Goal: Information Seeking & Learning: Learn about a topic

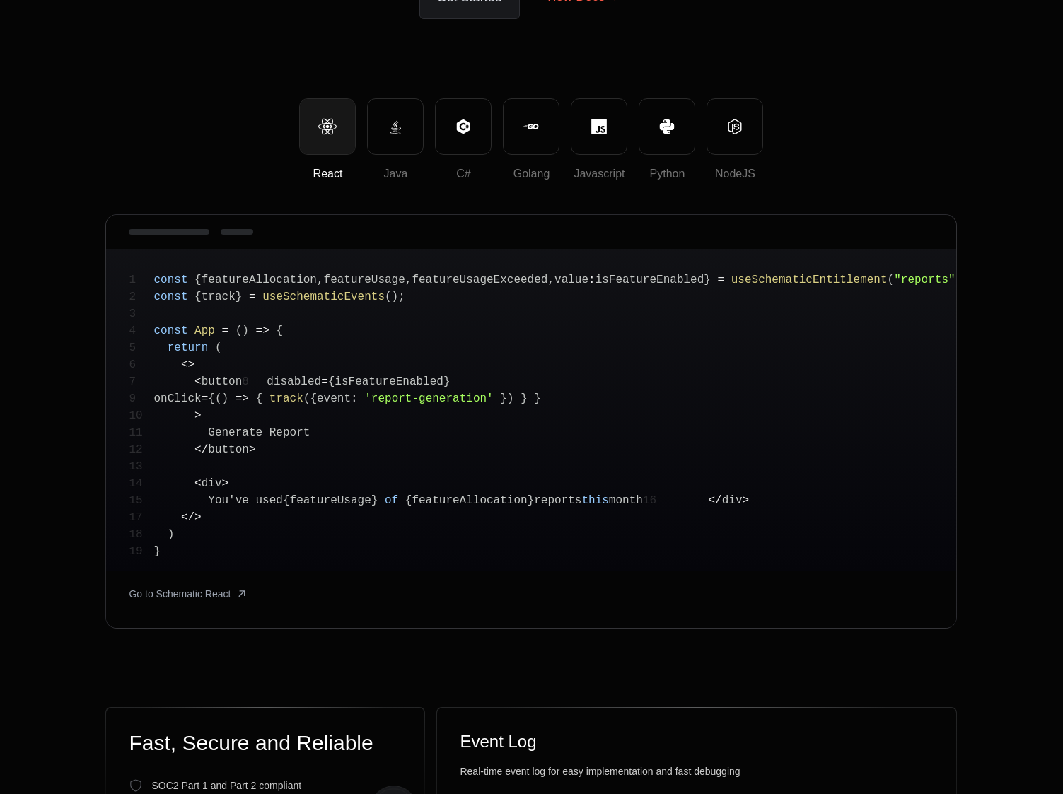
scroll to position [218, 0]
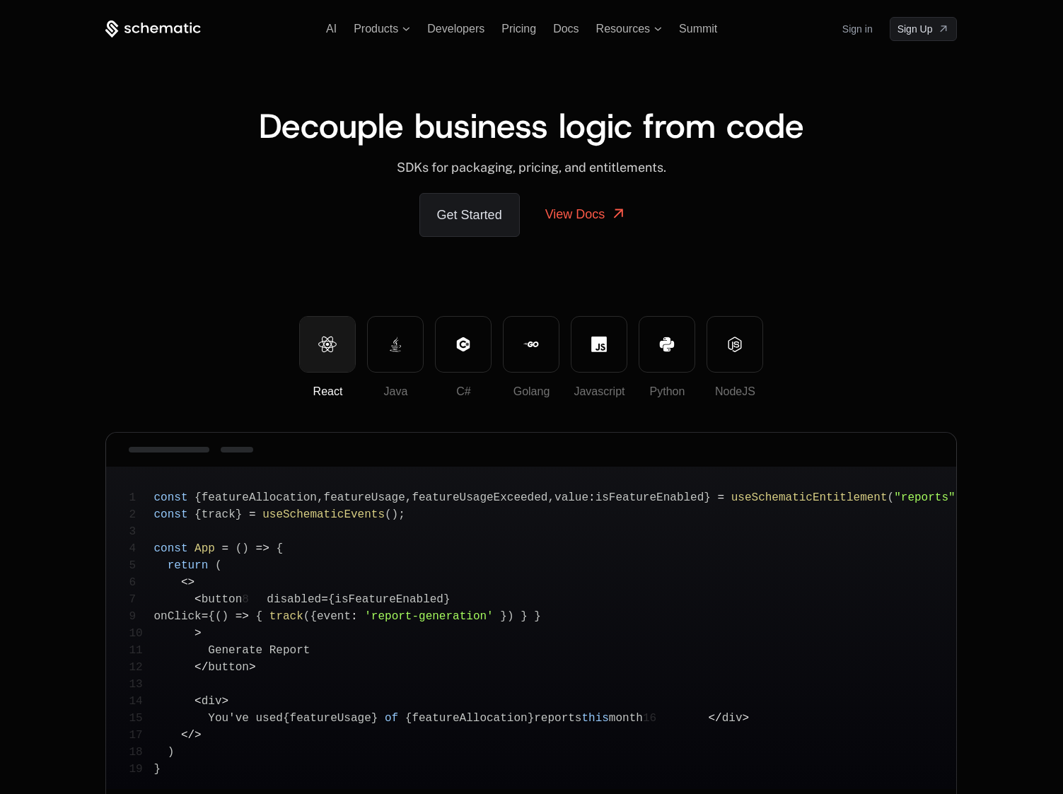
scroll to position [218, 0]
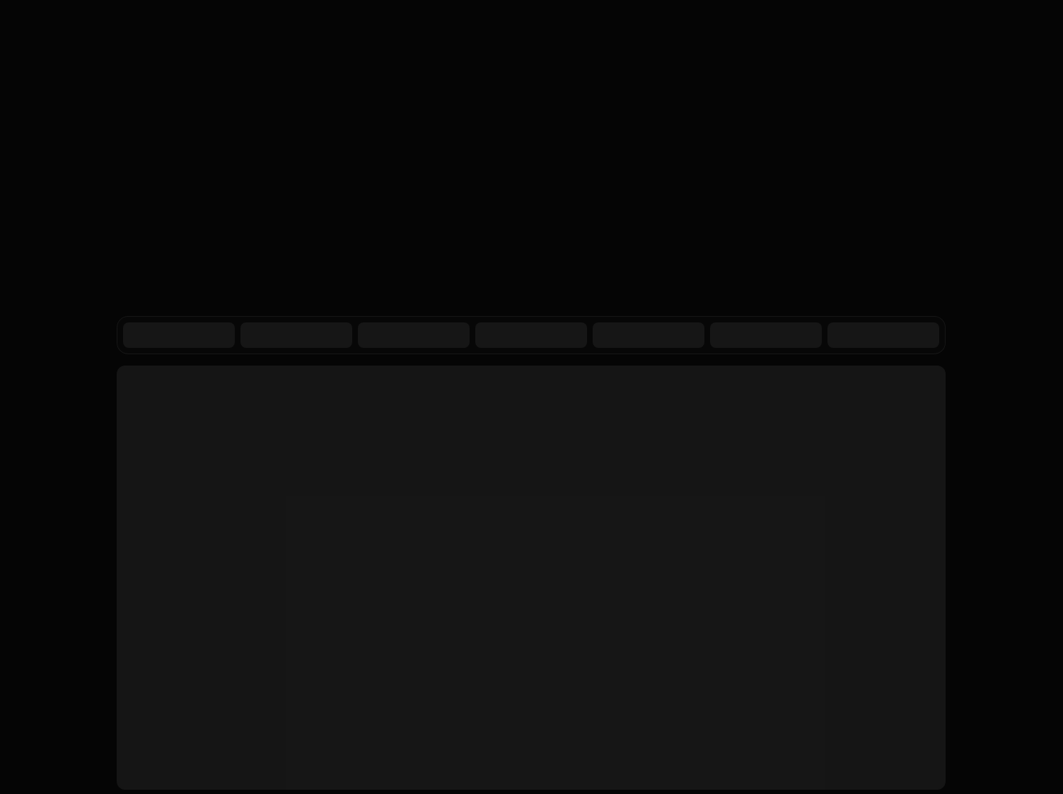
scroll to position [218, 0]
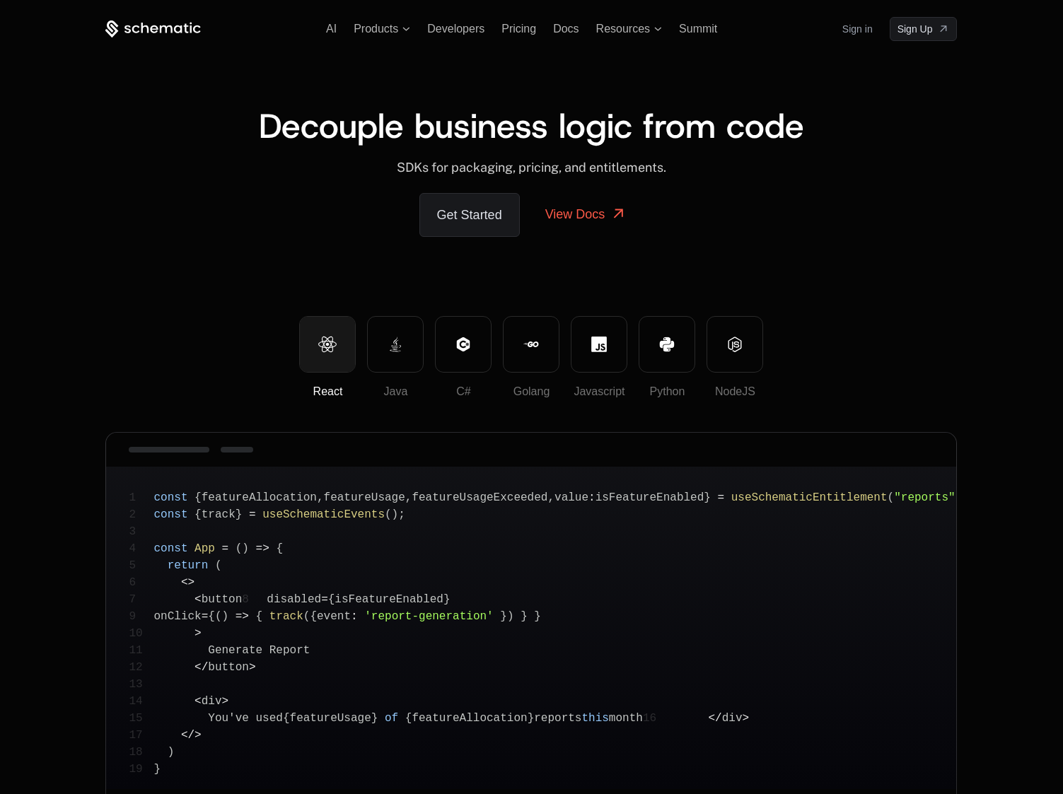
scroll to position [218, 0]
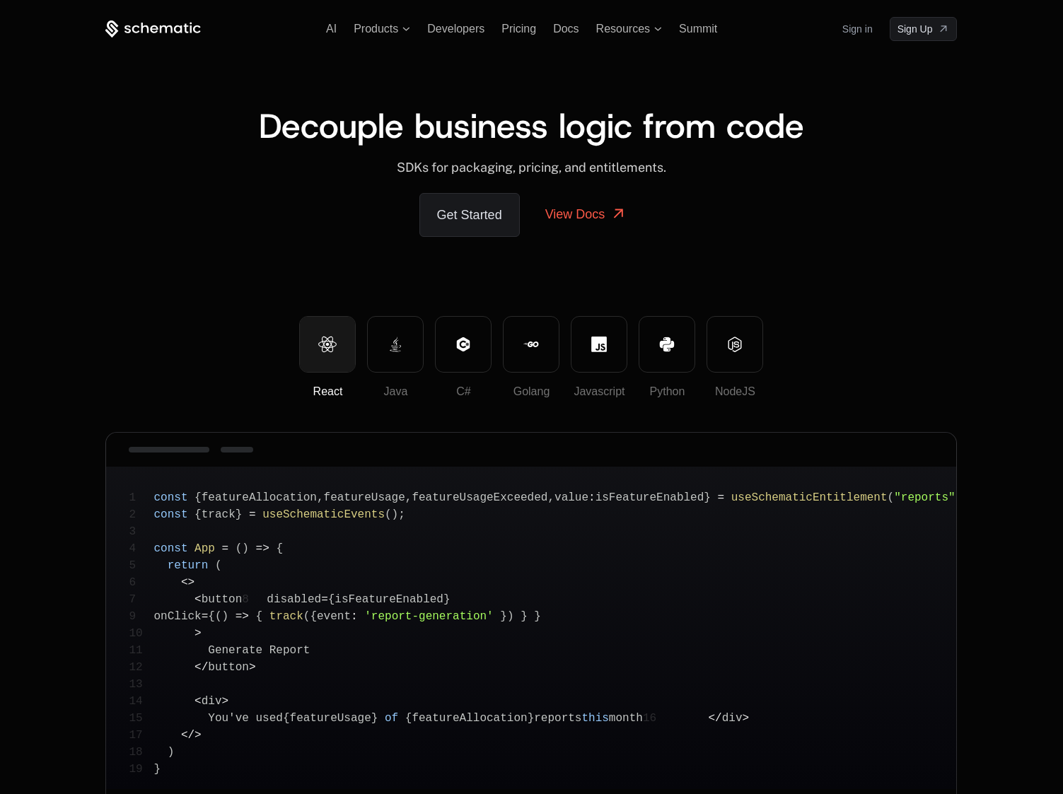
scroll to position [218, 0]
